Goal: Task Accomplishment & Management: Manage account settings

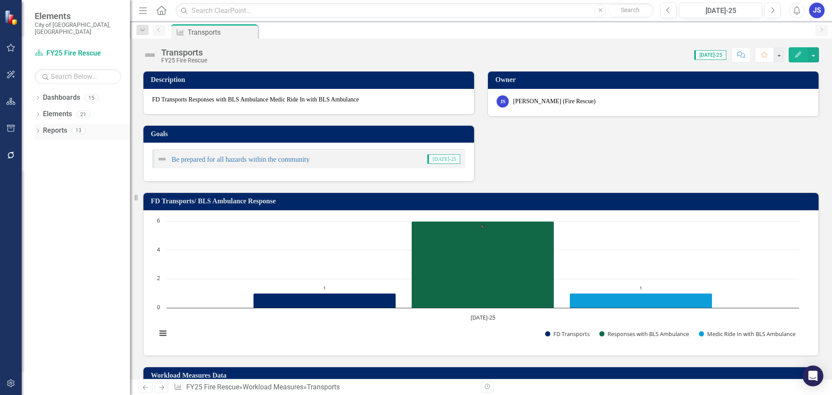
click at [61, 126] on link "Reports" at bounding box center [55, 131] width 24 height 10
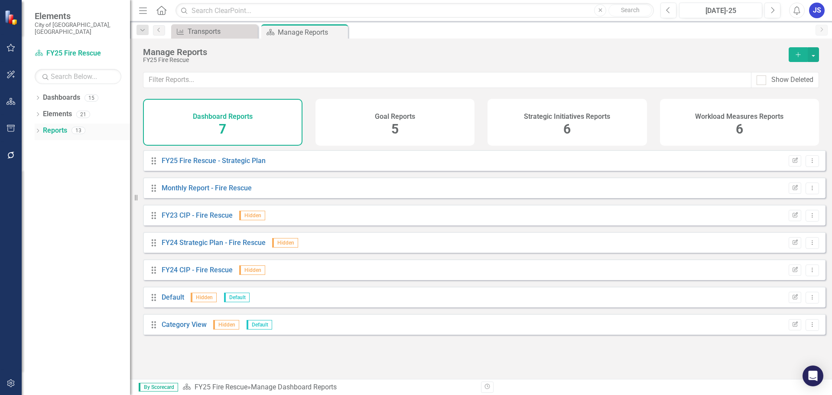
click at [38, 129] on icon at bounding box center [38, 131] width 2 height 4
click at [72, 190] on link "Workload Measures Workload Measures" at bounding box center [84, 195] width 74 height 10
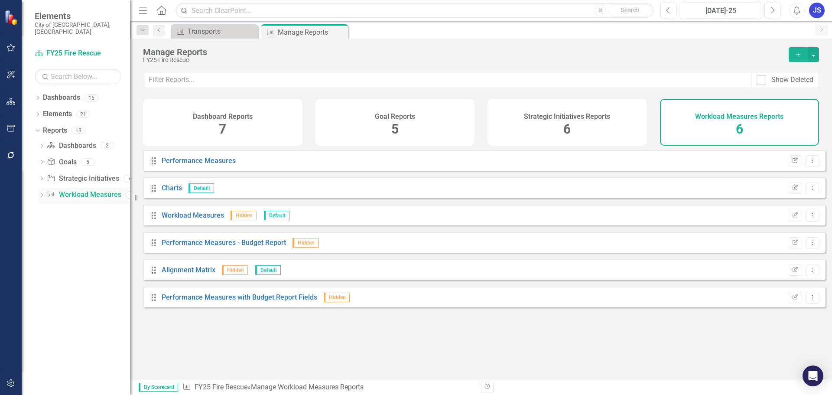
click at [42, 193] on icon "Dropdown" at bounding box center [42, 195] width 6 height 5
click at [57, 222] on div "Charts" at bounding box center [88, 226] width 84 height 8
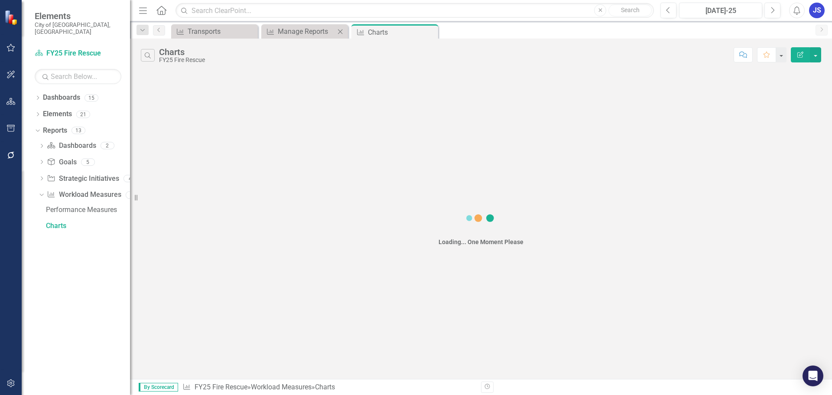
click at [340, 33] on icon "Close" at bounding box center [340, 31] width 9 height 7
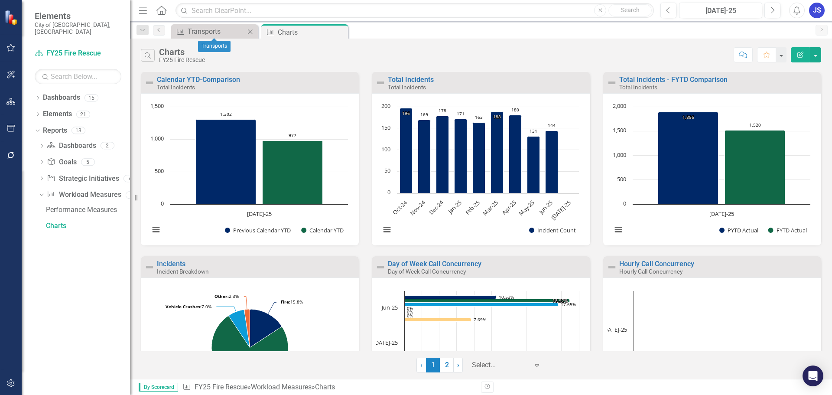
click at [248, 30] on icon "Close" at bounding box center [250, 31] width 9 height 7
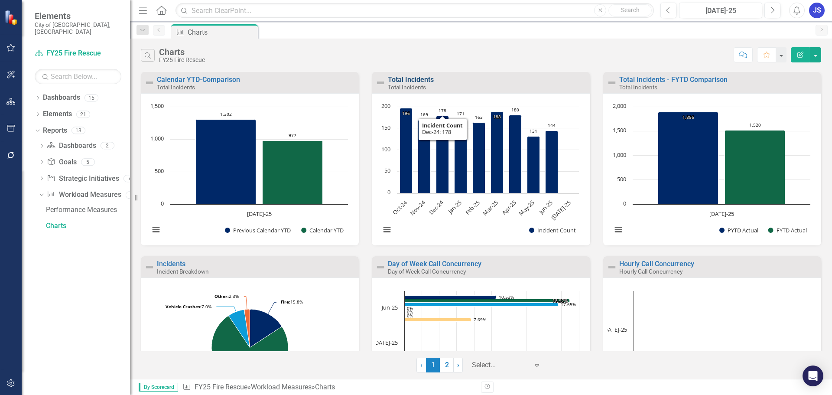
click at [408, 77] on link "Total Incidents" at bounding box center [411, 79] width 46 height 8
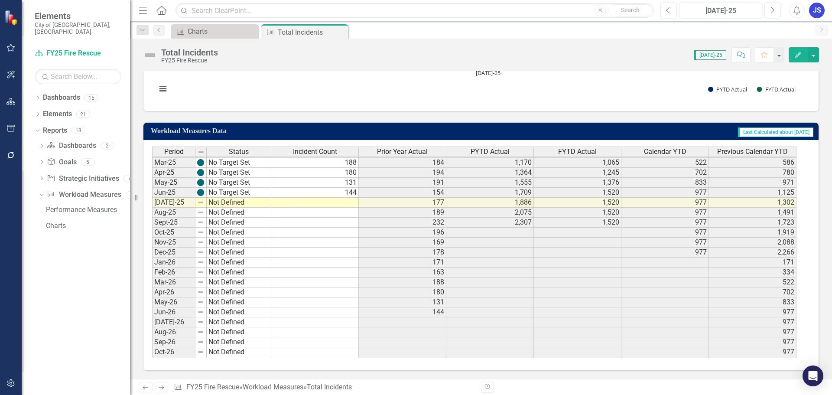
scroll to position [375, 0]
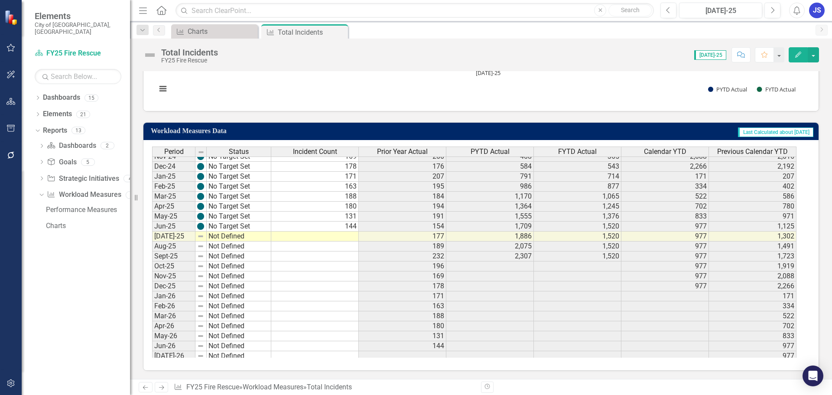
click at [330, 235] on tbody "Jun-24 No Target Set 154 150 1,595 1,709 1,125 1,019 [DATE]-24 No Target Set 17…" at bounding box center [474, 315] width 645 height 429
type textarea "146"
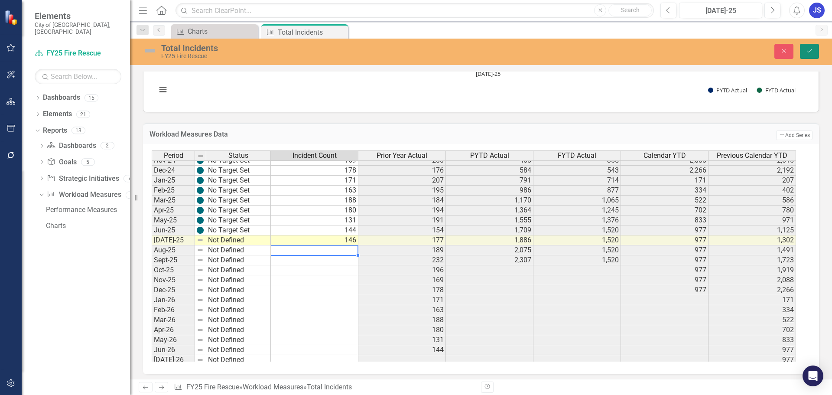
click at [812, 47] on button "Save" at bounding box center [809, 51] width 19 height 15
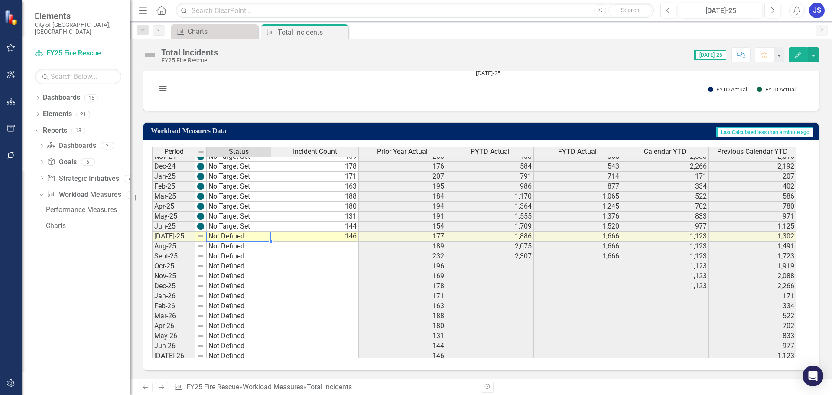
click at [225, 238] on tbody "Jan-24 No Target Set Feb-24 No Target Set Mar-24 No Target Set Apr-24 No Target…" at bounding box center [211, 256] width 119 height 409
click at [225, 238] on td "Not Defined" at bounding box center [239, 236] width 65 height 10
click at [201, 235] on img at bounding box center [200, 236] width 7 height 7
click at [217, 238] on td "Not Defined" at bounding box center [239, 236] width 65 height 10
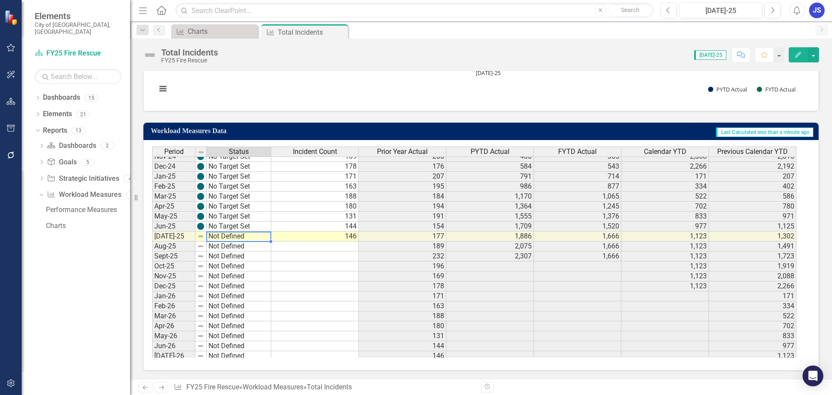
click at [218, 237] on td "Not Defined" at bounding box center [239, 236] width 65 height 10
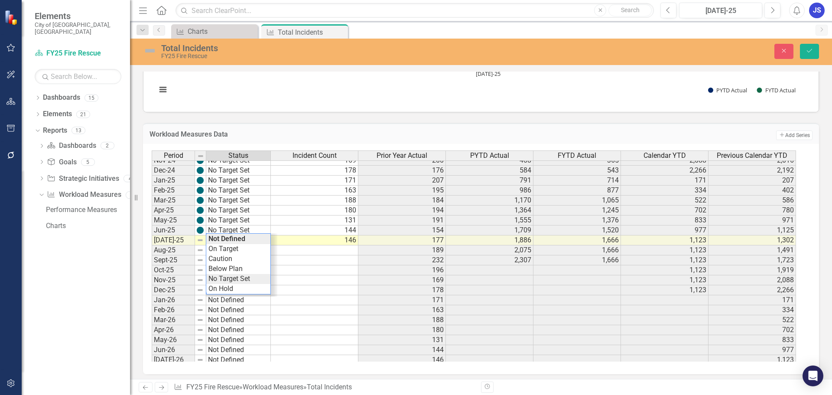
click at [226, 279] on div "Period Status Incident Count Prior Year Actual PYTD Actual FYTD Actual Calendar…" at bounding box center [478, 255] width 652 height 211
click at [809, 49] on icon "Save" at bounding box center [810, 51] width 8 height 6
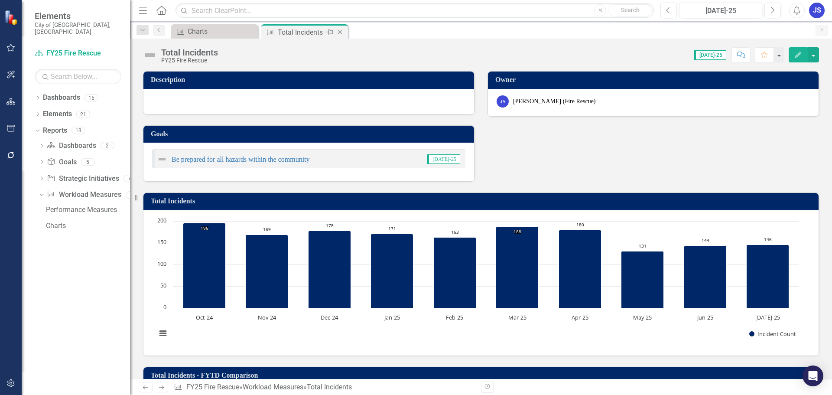
click at [284, 29] on div "Total Incidents" at bounding box center [301, 32] width 46 height 11
click at [338, 33] on icon "Close" at bounding box center [340, 32] width 9 height 7
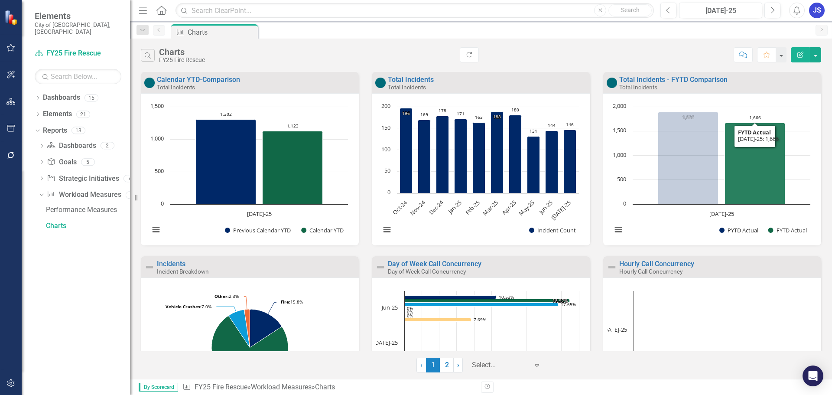
click at [755, 188] on icon "Jul-25, 1,666. FYTD Actual." at bounding box center [755, 163] width 60 height 81
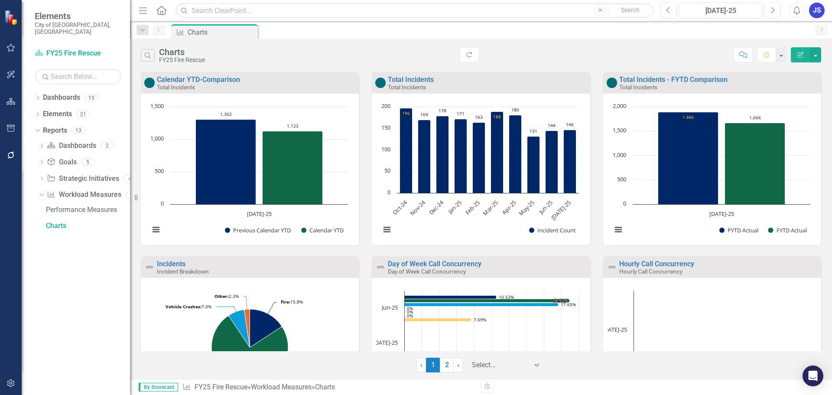
click at [652, 74] on div "Total Incidents - FYTD Comparison Total Incidents" at bounding box center [712, 82] width 218 height 21
click at [652, 79] on link "Total Incidents - FYTD Comparison" at bounding box center [673, 79] width 108 height 8
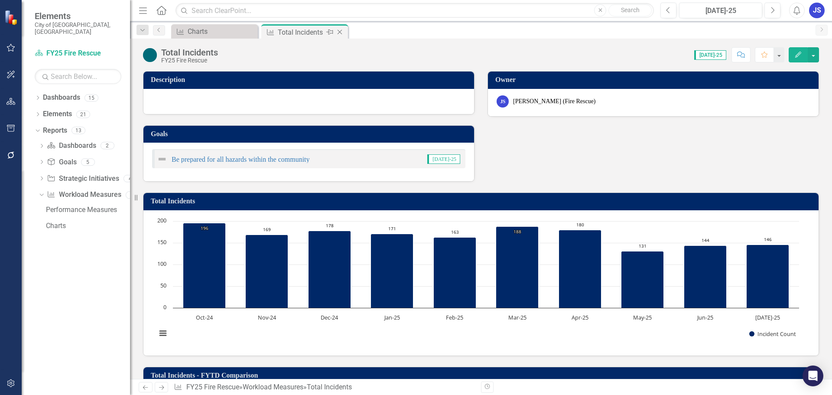
click at [340, 33] on icon "Close" at bounding box center [340, 32] width 9 height 7
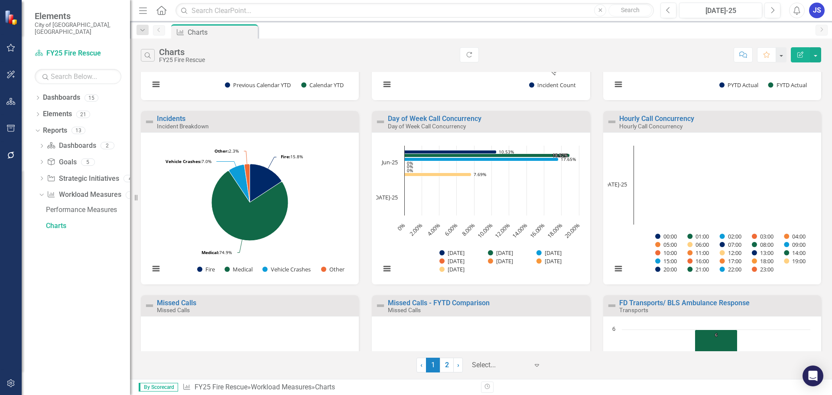
scroll to position [130, 0]
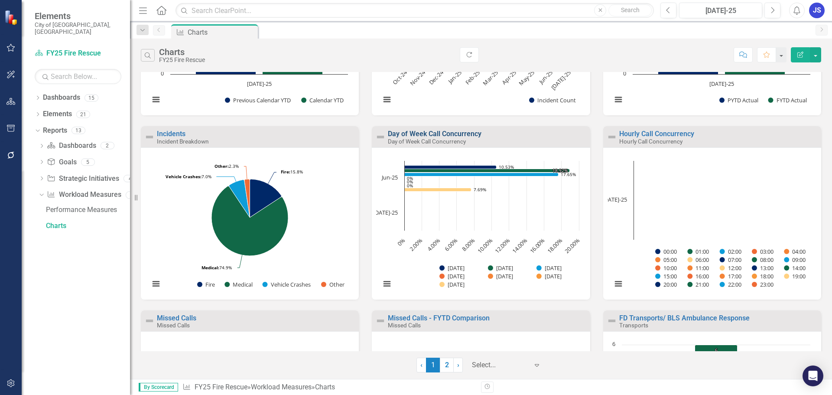
click at [426, 136] on link "Day of Week Call Concurrency" at bounding box center [435, 134] width 94 height 8
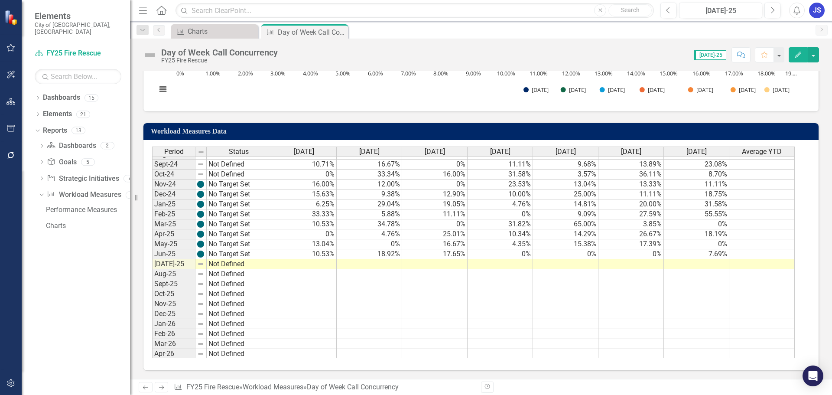
click at [214, 267] on td "Not Defined" at bounding box center [239, 264] width 65 height 10
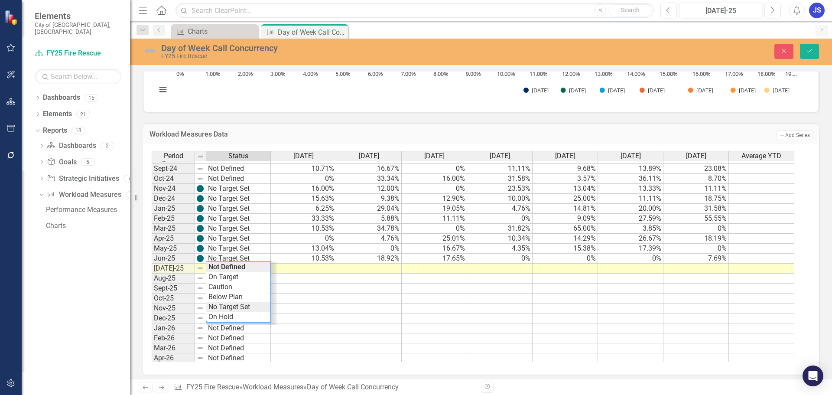
click at [219, 306] on div "Period Status [DATE] [DATE] [DATE] [DATE] [DATE] [DATE] [DATE] Average YTD Nov-…" at bounding box center [478, 256] width 652 height 211
click at [311, 271] on td at bounding box center [303, 269] width 65 height 10
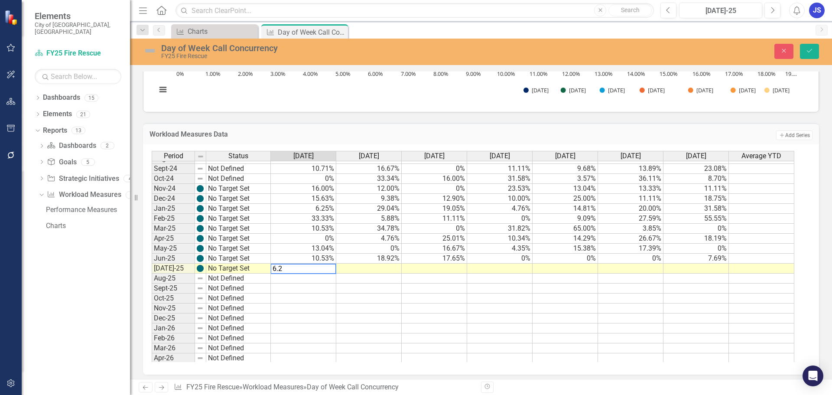
type textarea "6.25"
type textarea "18.75"
type textarea "="
type textarea "12.5"
type textarea "19.23"
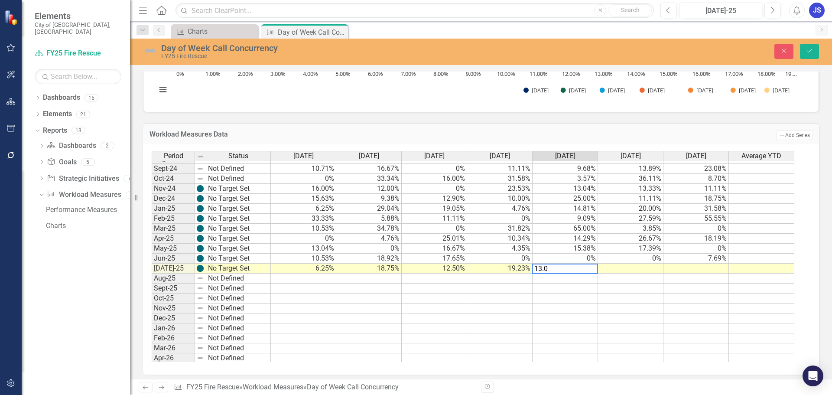
type textarea "13.04"
type textarea "0"
type textarea "9.09"
click at [814, 47] on button "Save" at bounding box center [809, 51] width 19 height 15
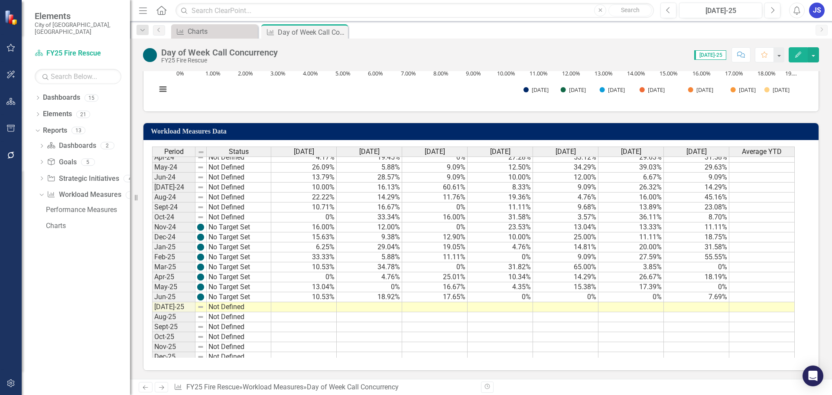
scroll to position [303, 0]
click at [152, 293] on div "Period Status [DATE] [DATE] [DATE] [DATE] [DATE] [DATE] [DATE] Average YTD Oct-…" at bounding box center [152, 287] width 0 height 410
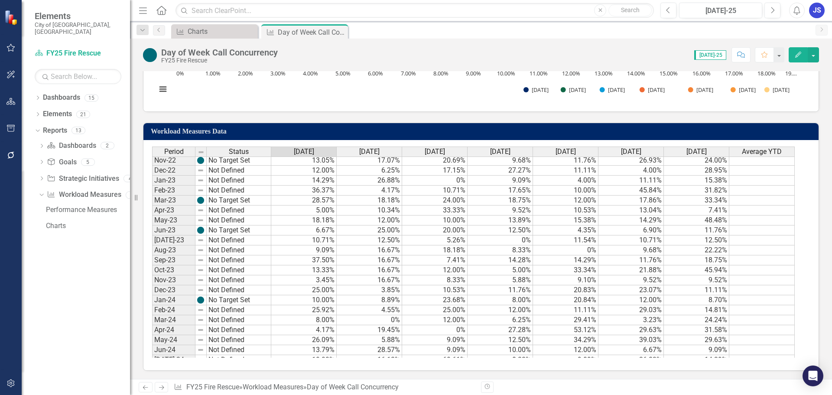
scroll to position [130, 0]
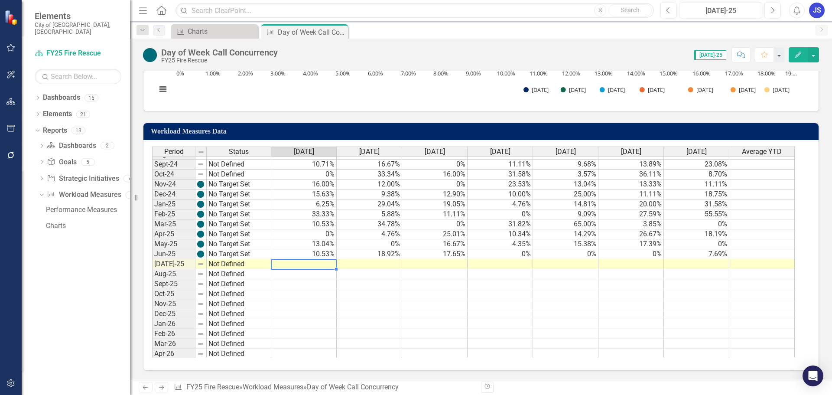
click at [299, 265] on td at bounding box center [303, 264] width 65 height 10
